Goal: Task Accomplishment & Management: Use online tool/utility

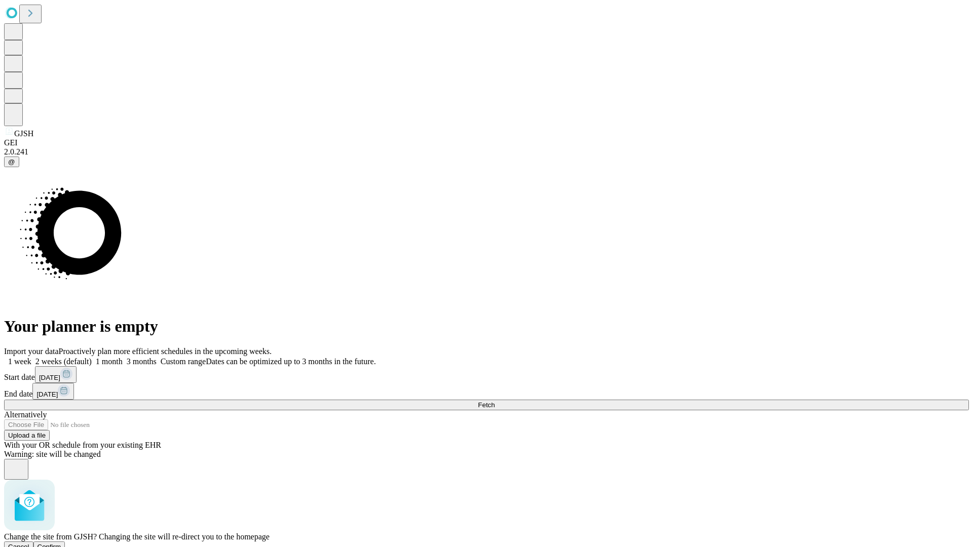
click at [61, 543] on span "Confirm" at bounding box center [49, 547] width 24 height 8
click at [123, 357] on label "1 month" at bounding box center [107, 361] width 31 height 9
click at [495, 401] on span "Fetch" at bounding box center [486, 405] width 17 height 8
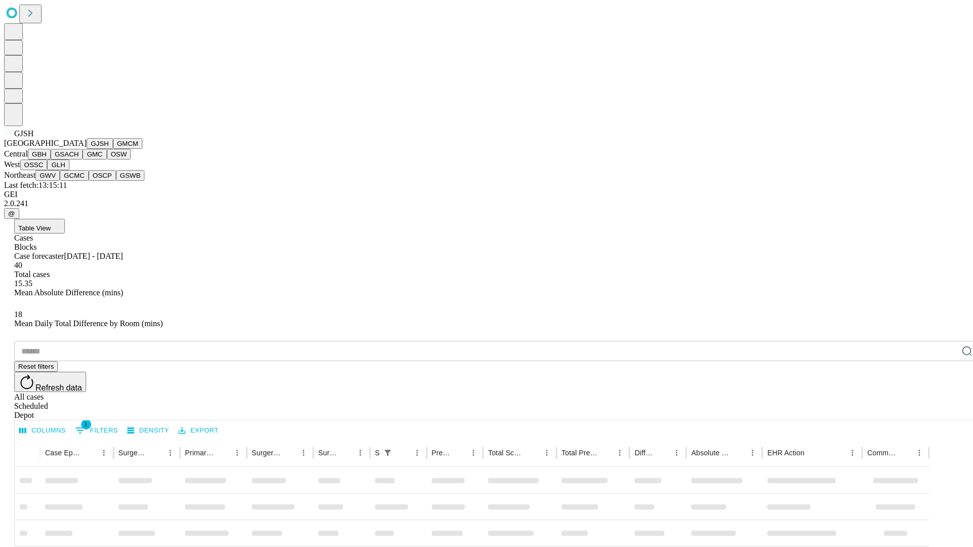
click at [113, 149] on button "GMCM" at bounding box center [127, 143] width 29 height 11
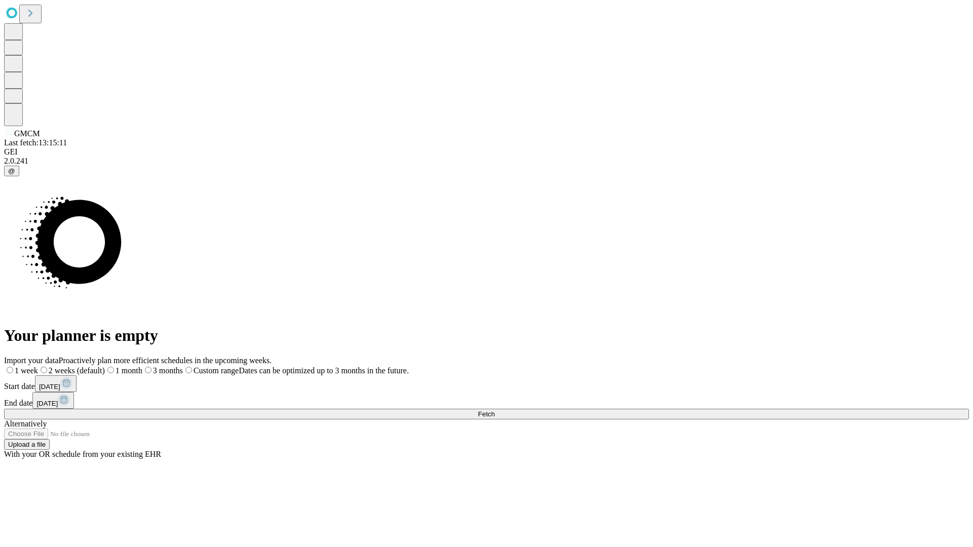
click at [142, 366] on label "1 month" at bounding box center [123, 370] width 37 height 9
click at [495, 410] on span "Fetch" at bounding box center [486, 414] width 17 height 8
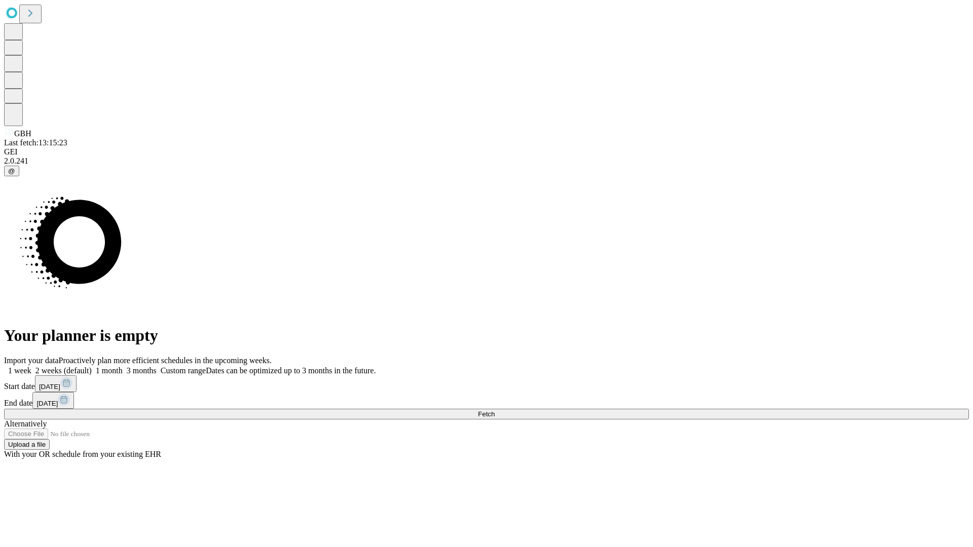
click at [495, 410] on span "Fetch" at bounding box center [486, 414] width 17 height 8
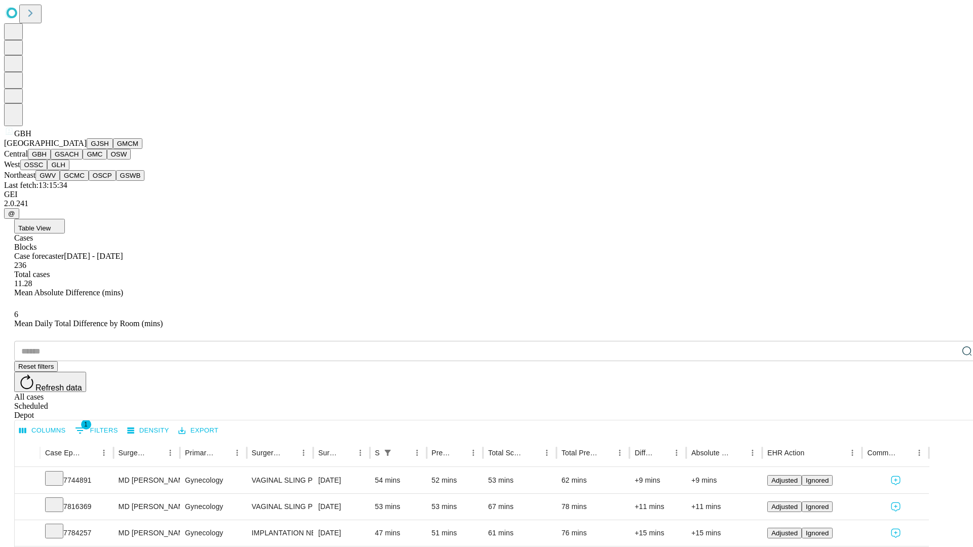
click at [79, 160] on button "GSACH" at bounding box center [67, 154] width 32 height 11
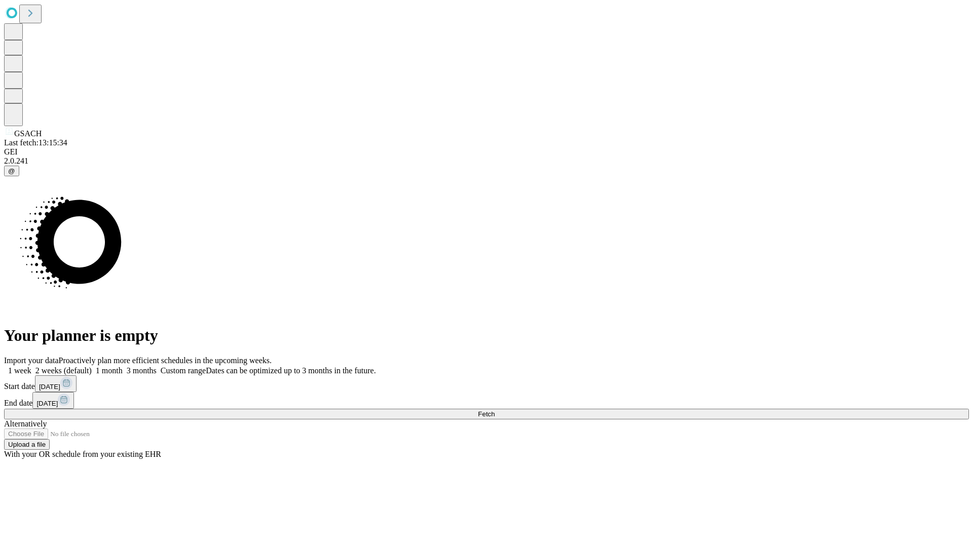
click at [123, 366] on label "1 month" at bounding box center [107, 370] width 31 height 9
click at [495, 410] on span "Fetch" at bounding box center [486, 414] width 17 height 8
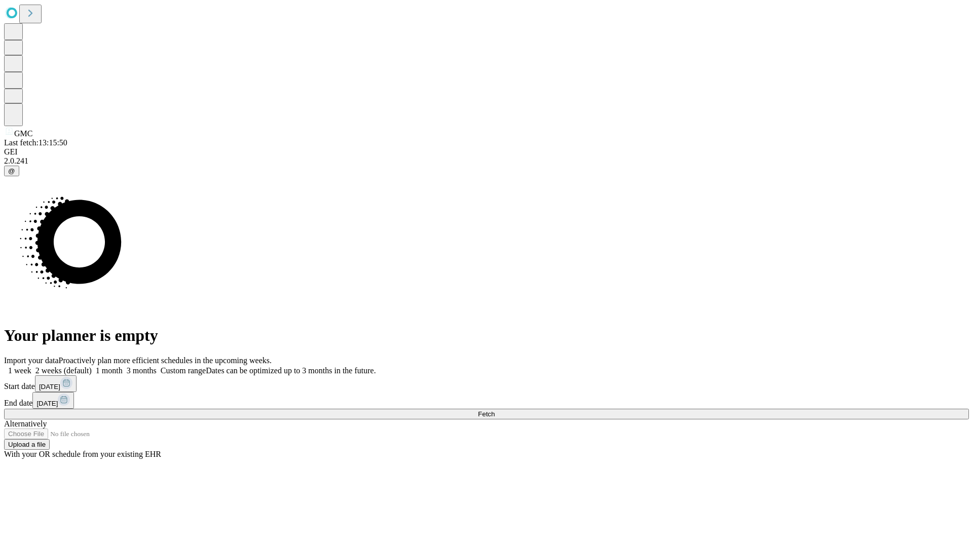
click at [123, 366] on label "1 month" at bounding box center [107, 370] width 31 height 9
click at [495, 410] on span "Fetch" at bounding box center [486, 414] width 17 height 8
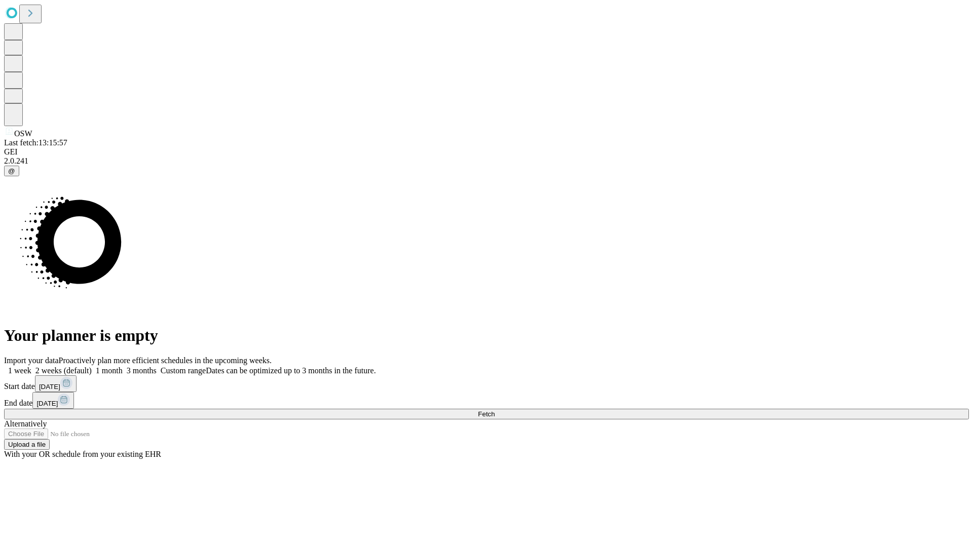
click at [123, 366] on label "1 month" at bounding box center [107, 370] width 31 height 9
click at [495, 410] on span "Fetch" at bounding box center [486, 414] width 17 height 8
click at [123, 366] on label "1 month" at bounding box center [107, 370] width 31 height 9
click at [495, 410] on span "Fetch" at bounding box center [486, 414] width 17 height 8
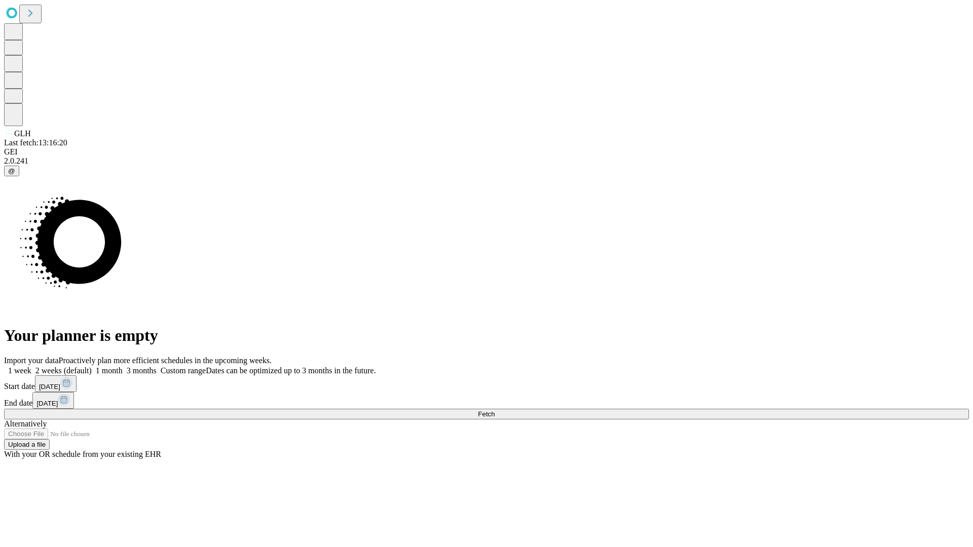
click at [123, 366] on label "1 month" at bounding box center [107, 370] width 31 height 9
click at [495, 410] on span "Fetch" at bounding box center [486, 414] width 17 height 8
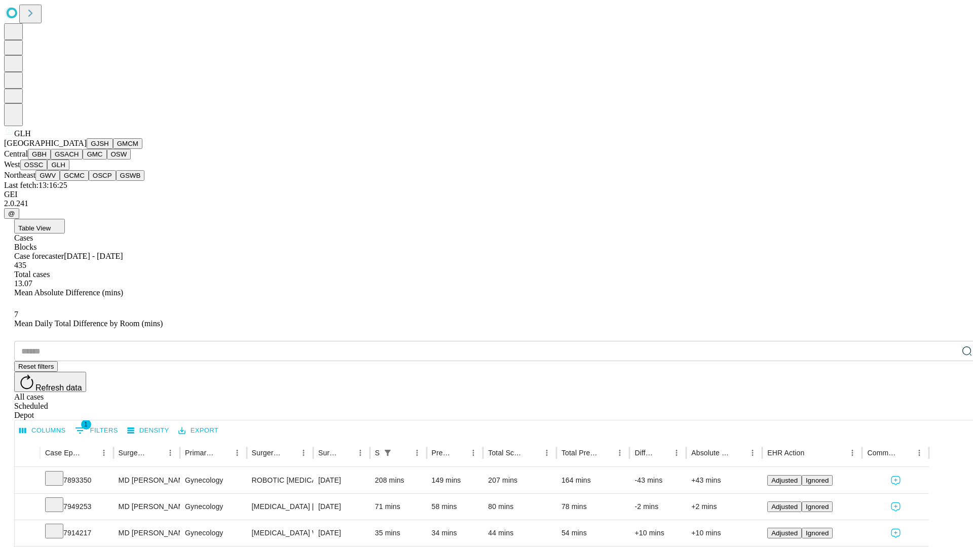
click at [60, 181] on button "GWV" at bounding box center [47, 175] width 24 height 11
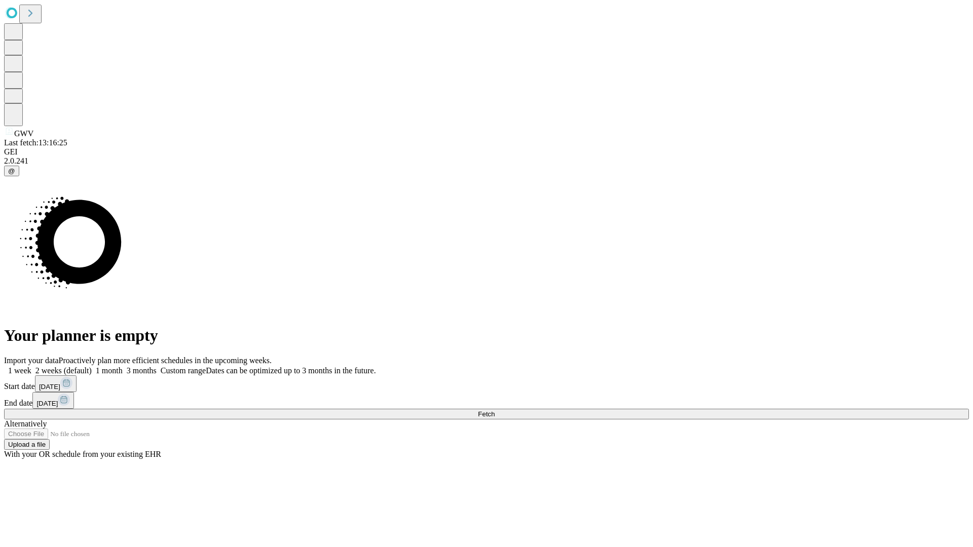
click at [123, 366] on label "1 month" at bounding box center [107, 370] width 31 height 9
click at [495, 410] on span "Fetch" at bounding box center [486, 414] width 17 height 8
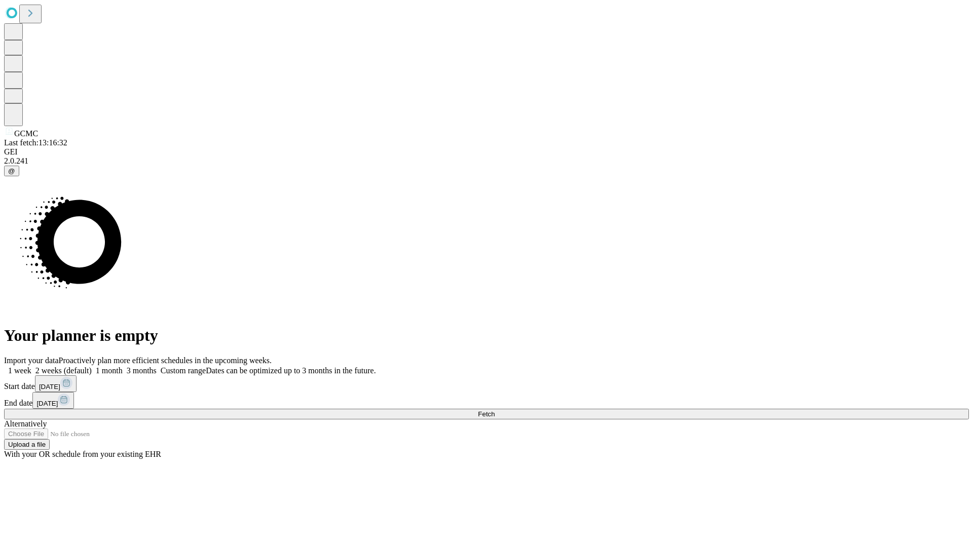
click at [123, 366] on label "1 month" at bounding box center [107, 370] width 31 height 9
click at [495, 410] on span "Fetch" at bounding box center [486, 414] width 17 height 8
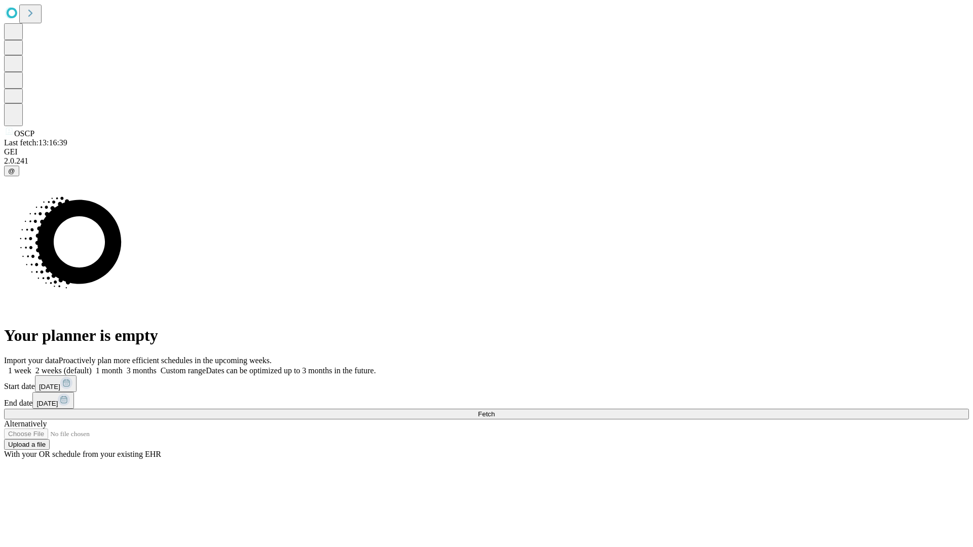
click at [123, 366] on label "1 month" at bounding box center [107, 370] width 31 height 9
click at [495, 410] on span "Fetch" at bounding box center [486, 414] width 17 height 8
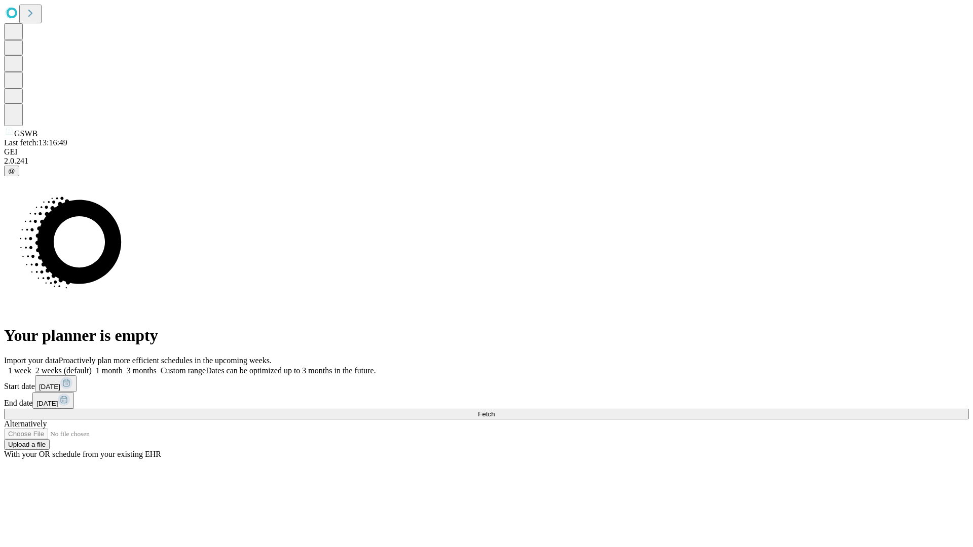
click at [123, 366] on label "1 month" at bounding box center [107, 370] width 31 height 9
click at [495, 410] on span "Fetch" at bounding box center [486, 414] width 17 height 8
